Goal: Transaction & Acquisition: Purchase product/service

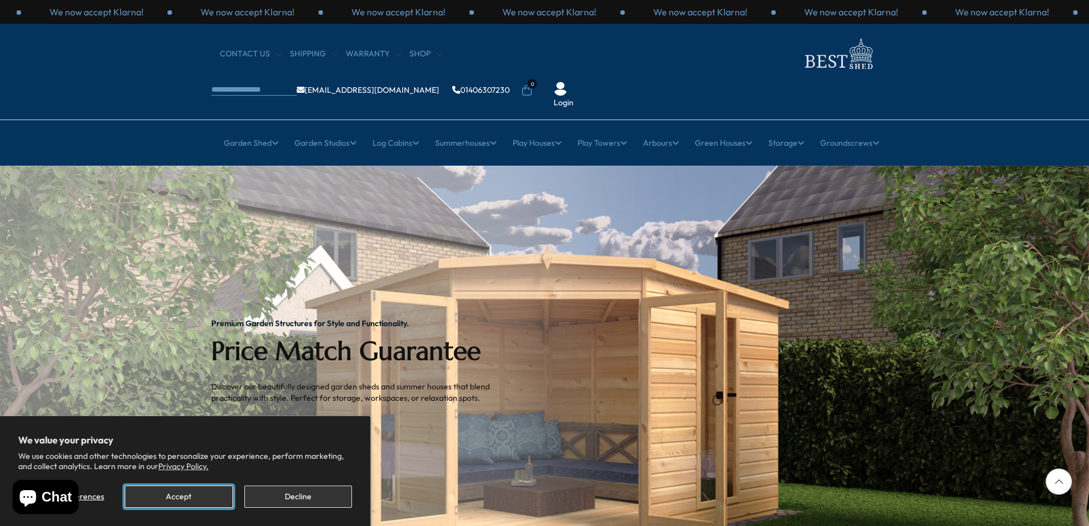
click at [208, 500] on button "Accept" at bounding box center [179, 497] width 108 height 22
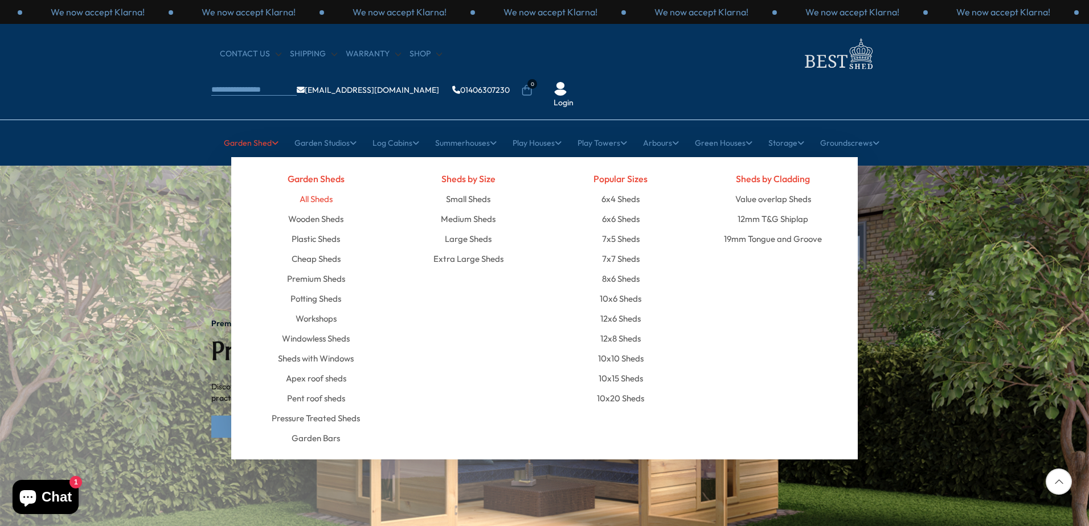
click at [319, 189] on link "All Sheds" at bounding box center [315, 199] width 33 height 20
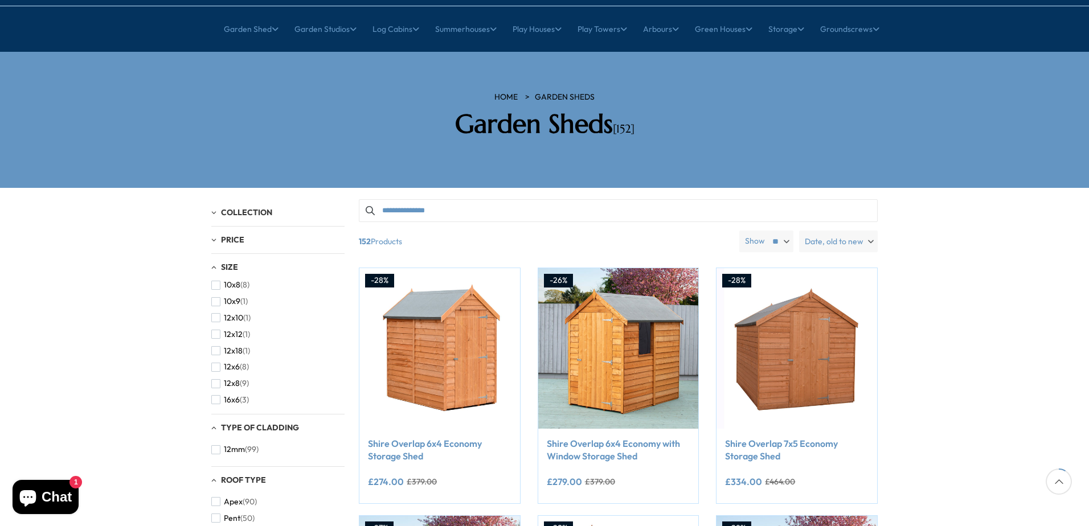
scroll to position [92, 0]
click at [215, 356] on span "button" at bounding box center [215, 360] width 9 height 9
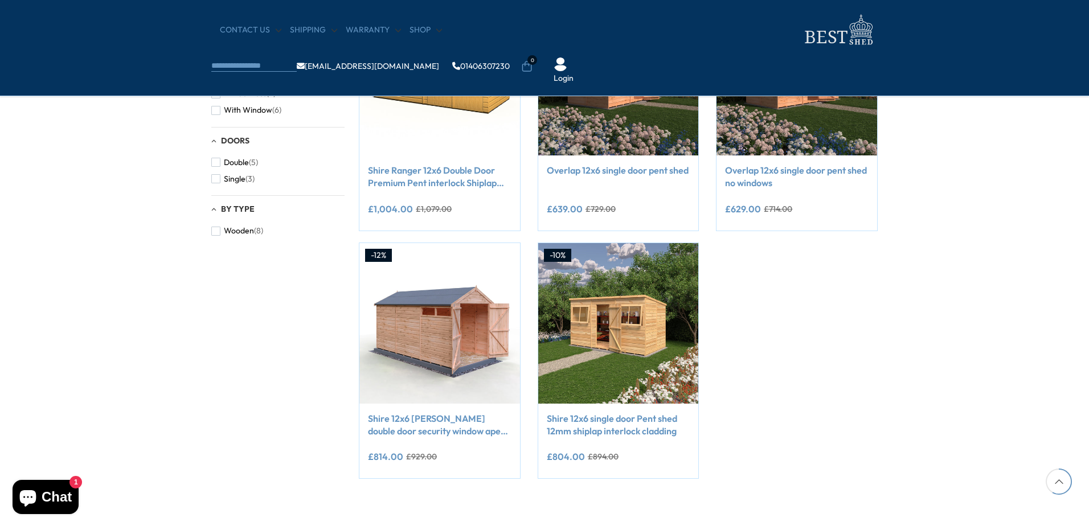
scroll to position [569, 0]
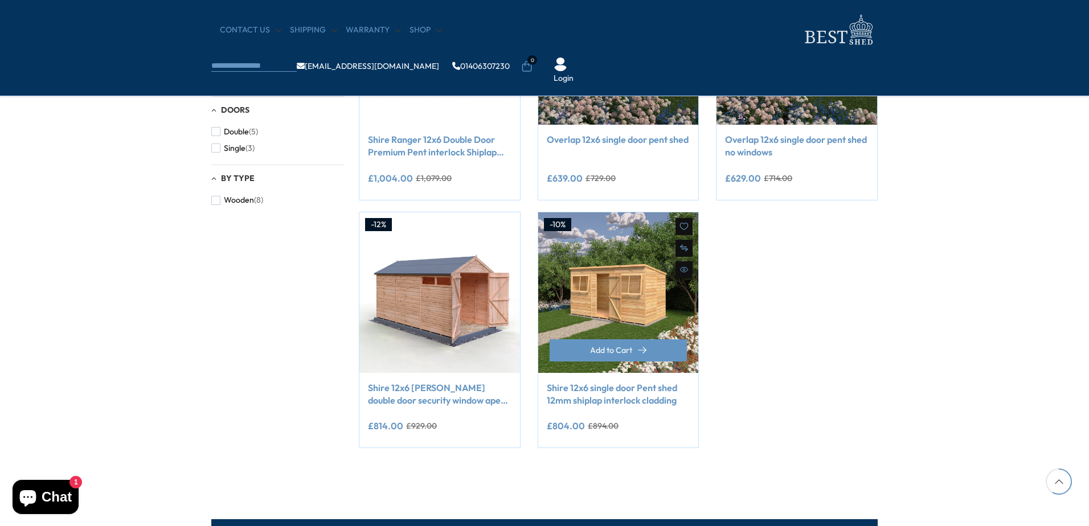
click at [590, 274] on img at bounding box center [618, 292] width 161 height 161
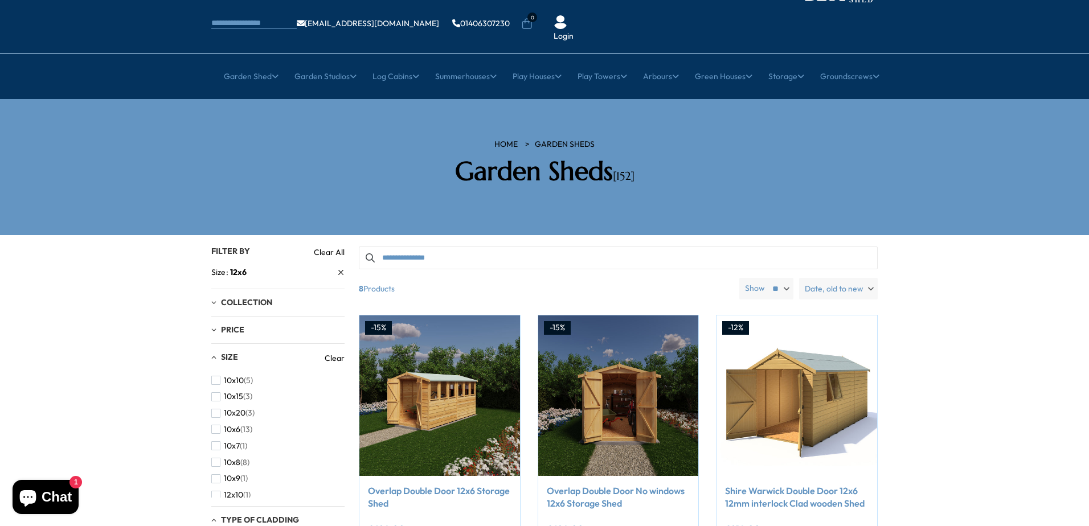
scroll to position [0, 0]
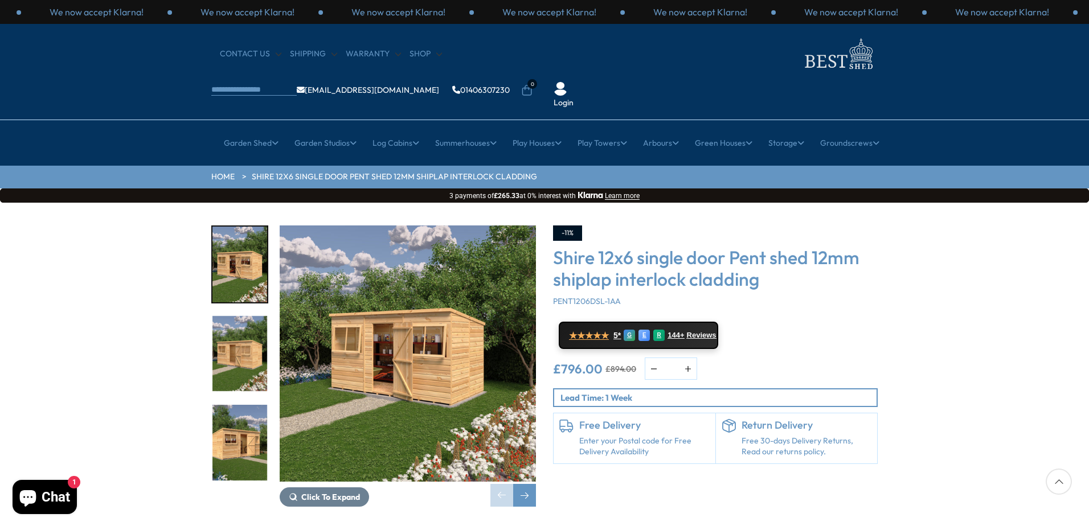
click at [249, 316] on img "2 / 8" at bounding box center [239, 354] width 55 height 76
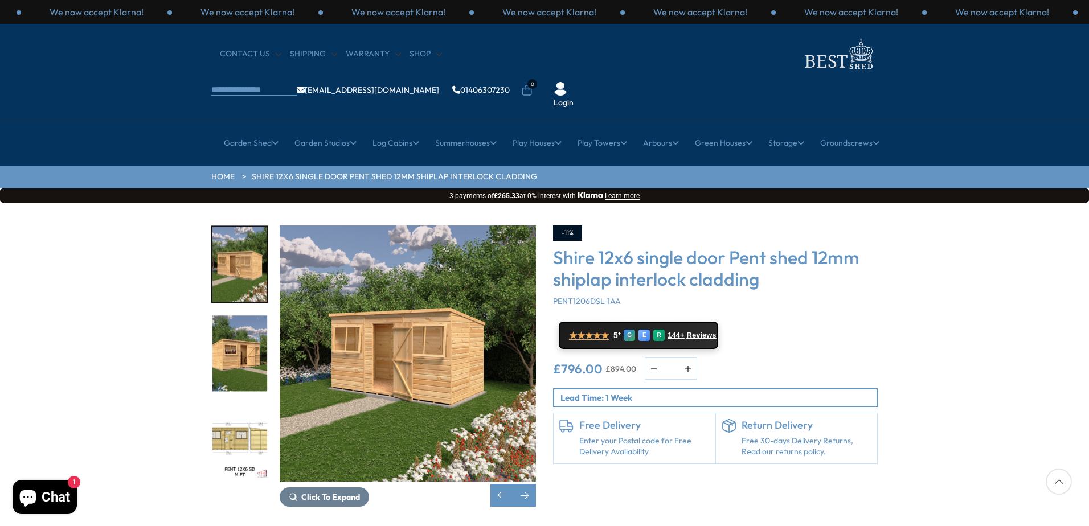
click at [242, 316] on img "3 / 8" at bounding box center [239, 354] width 55 height 76
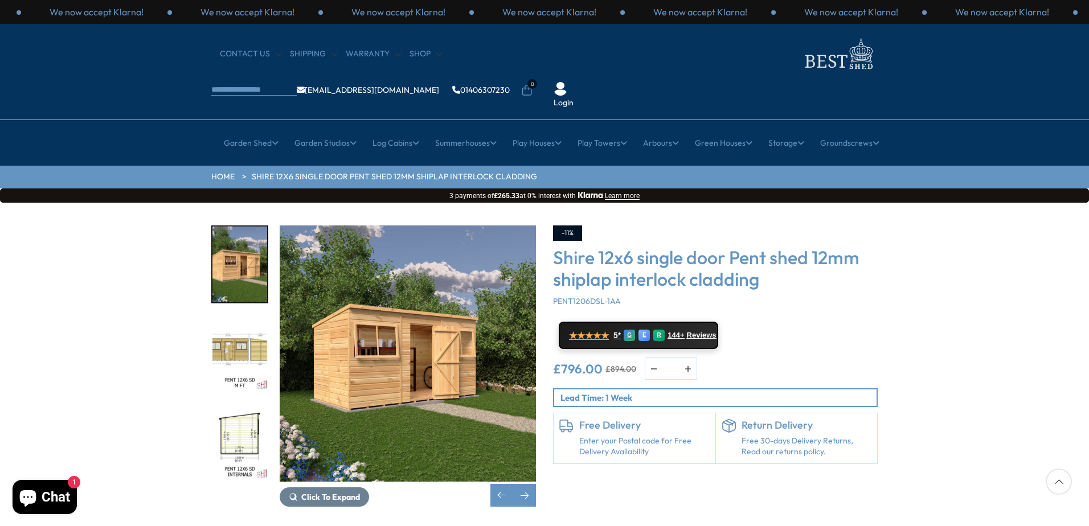
click at [243, 329] on img "4 / 8" at bounding box center [239, 354] width 55 height 76
